Goal: Task Accomplishment & Management: Use online tool/utility

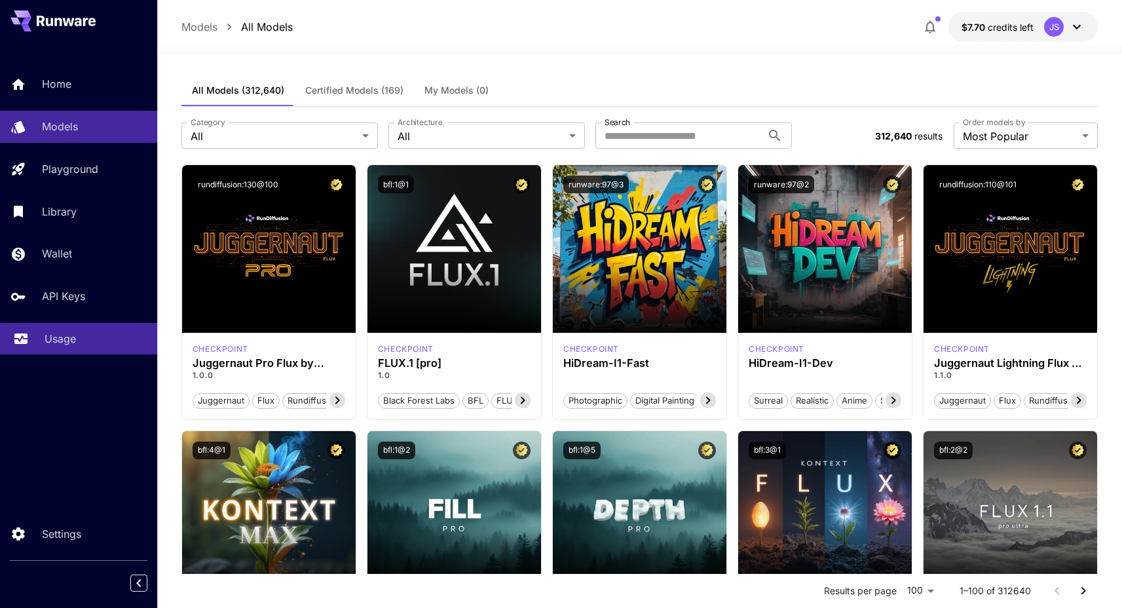
click at [45, 344] on p "Usage" at bounding box center [60, 339] width 31 height 16
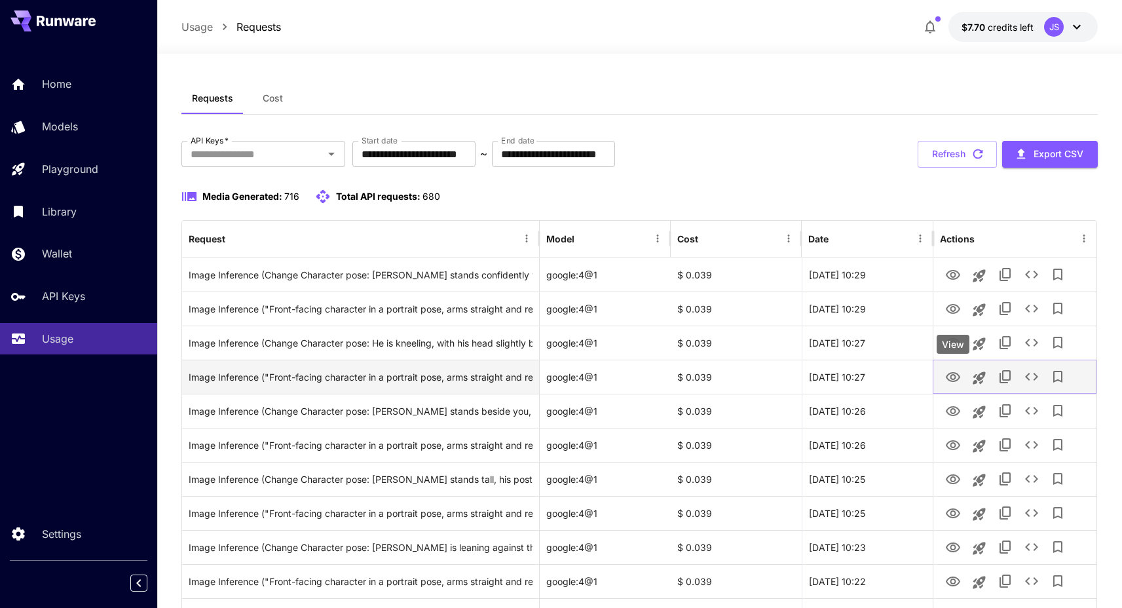
click at [948, 375] on icon "View" at bounding box center [953, 377] width 16 height 16
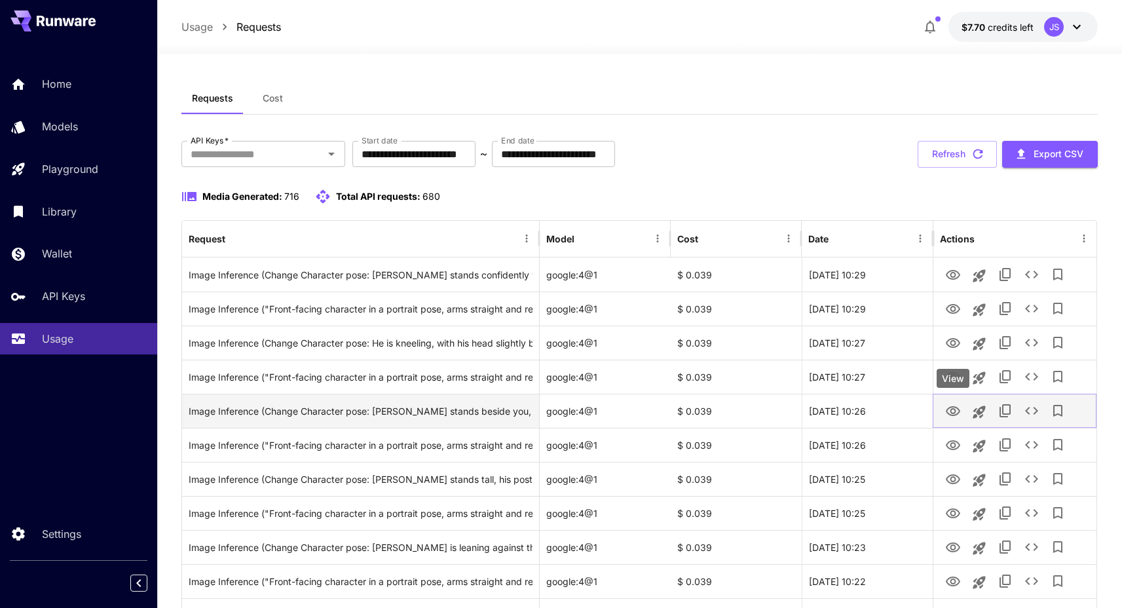
click at [951, 418] on icon "View" at bounding box center [953, 411] width 16 height 16
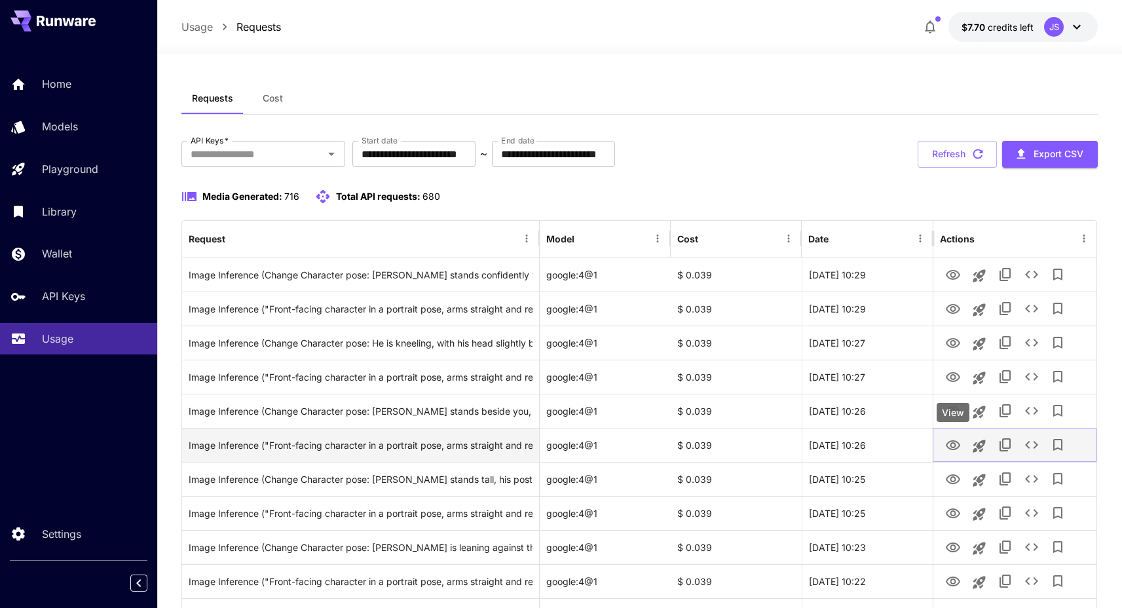
click at [955, 438] on icon "View" at bounding box center [953, 446] width 16 height 16
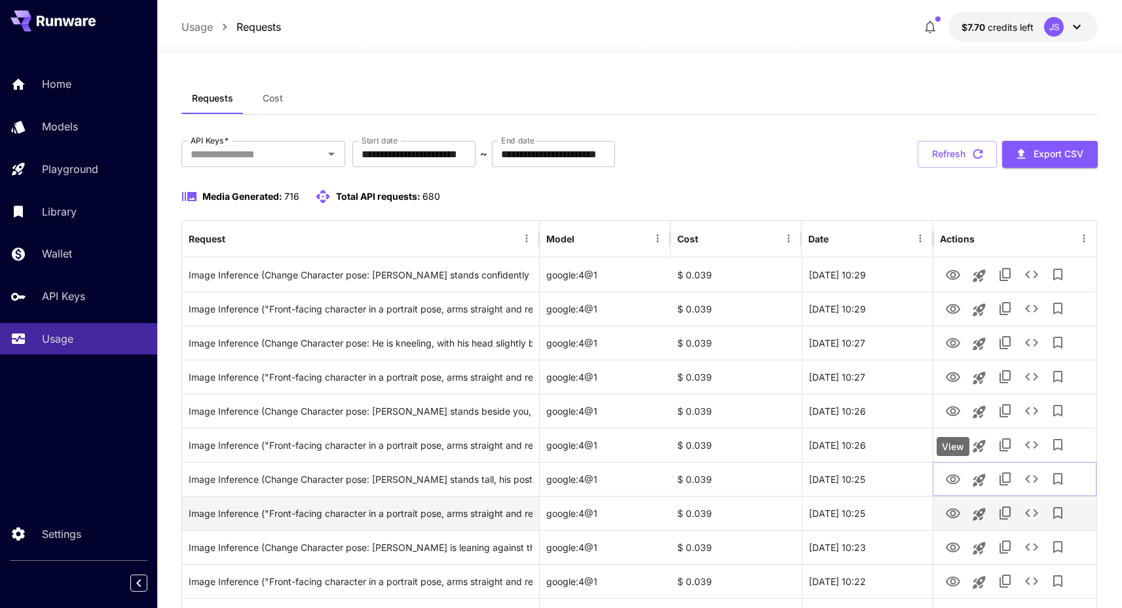
drag, startPoint x: 949, startPoint y: 477, endPoint x: 954, endPoint y: 496, distance: 19.5
click at [949, 477] on icon "View" at bounding box center [953, 480] width 16 height 16
click at [957, 514] on icon "View" at bounding box center [953, 514] width 16 height 16
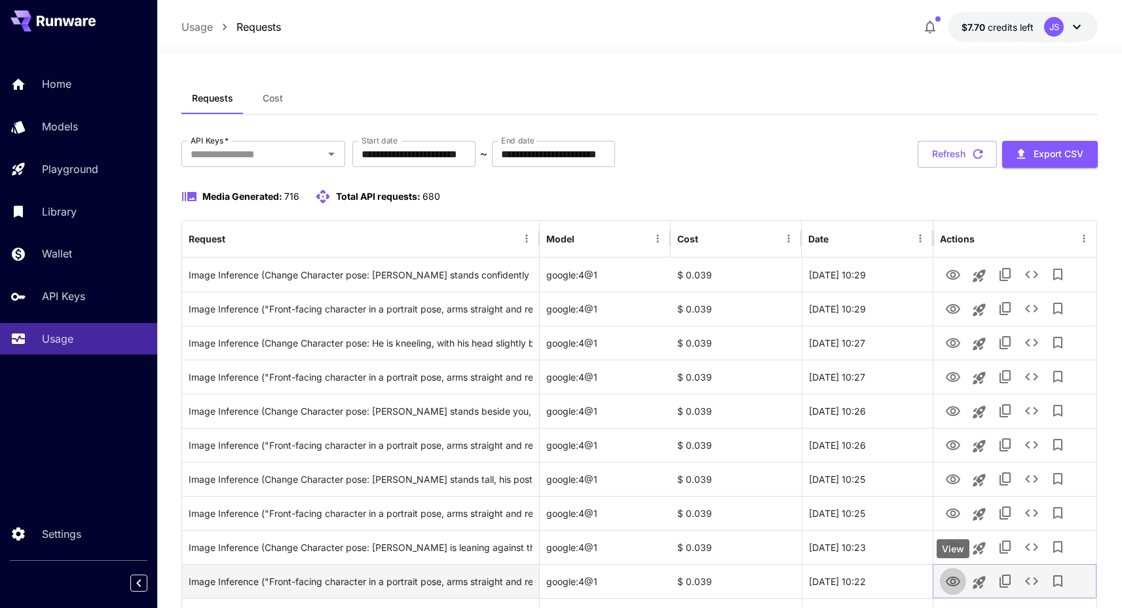
click at [949, 567] on button "View" at bounding box center [953, 580] width 26 height 27
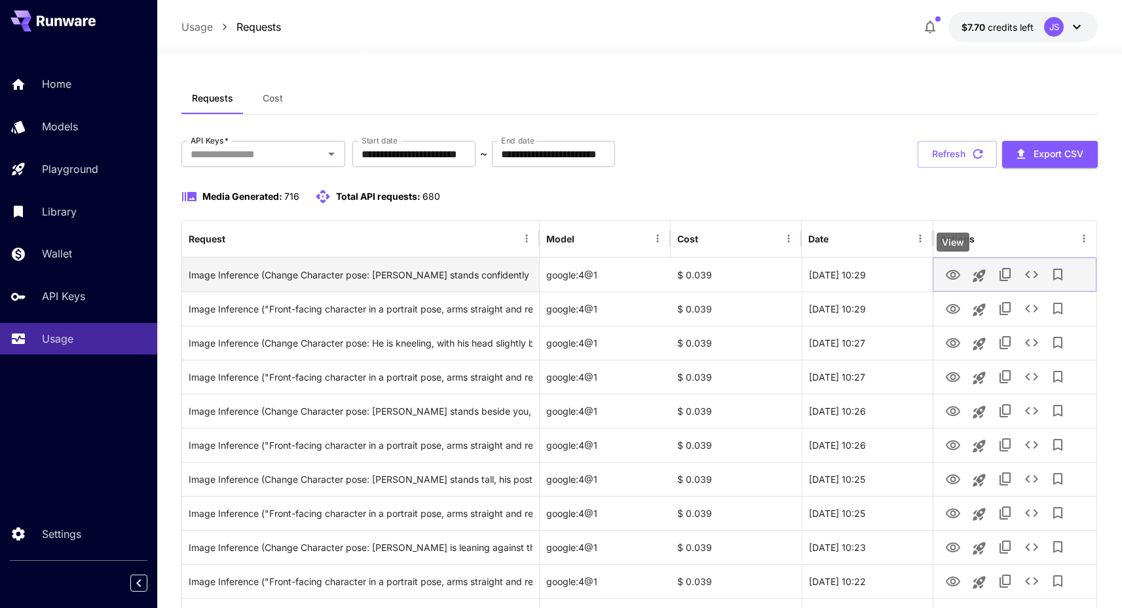
click at [948, 273] on icon "View" at bounding box center [953, 275] width 16 height 16
